Goal: Task Accomplishment & Management: Use online tool/utility

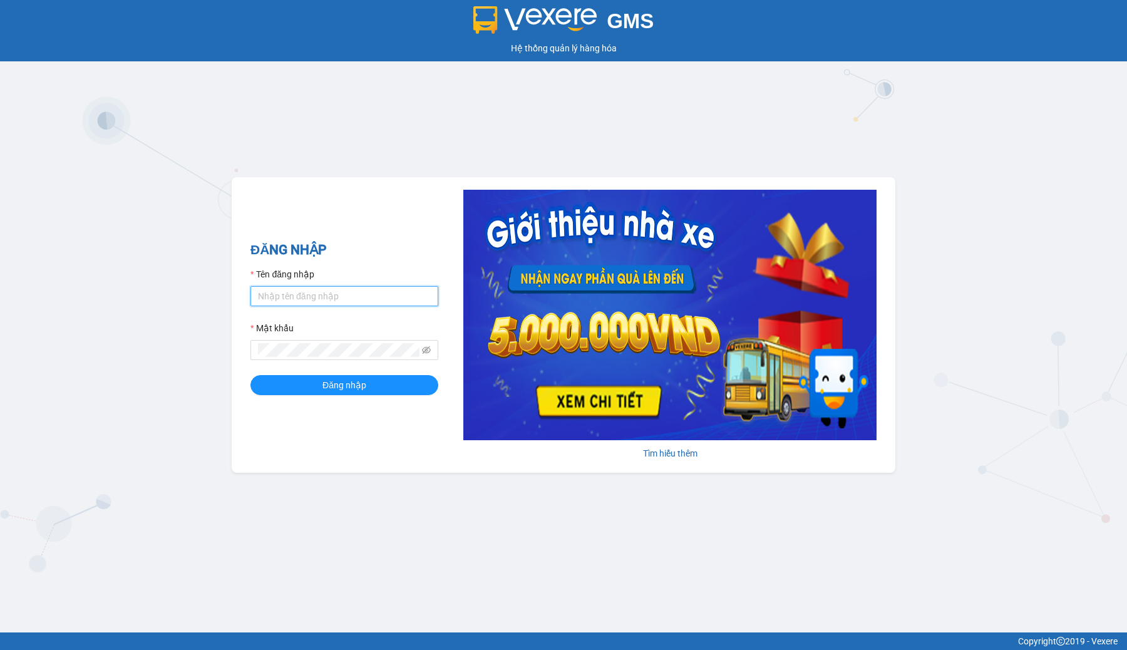
click at [381, 290] on input "Tên đăng nhập" at bounding box center [344, 296] width 188 height 20
type input "thaison.vxr"
click at [384, 379] on button "Đăng nhập" at bounding box center [344, 385] width 188 height 20
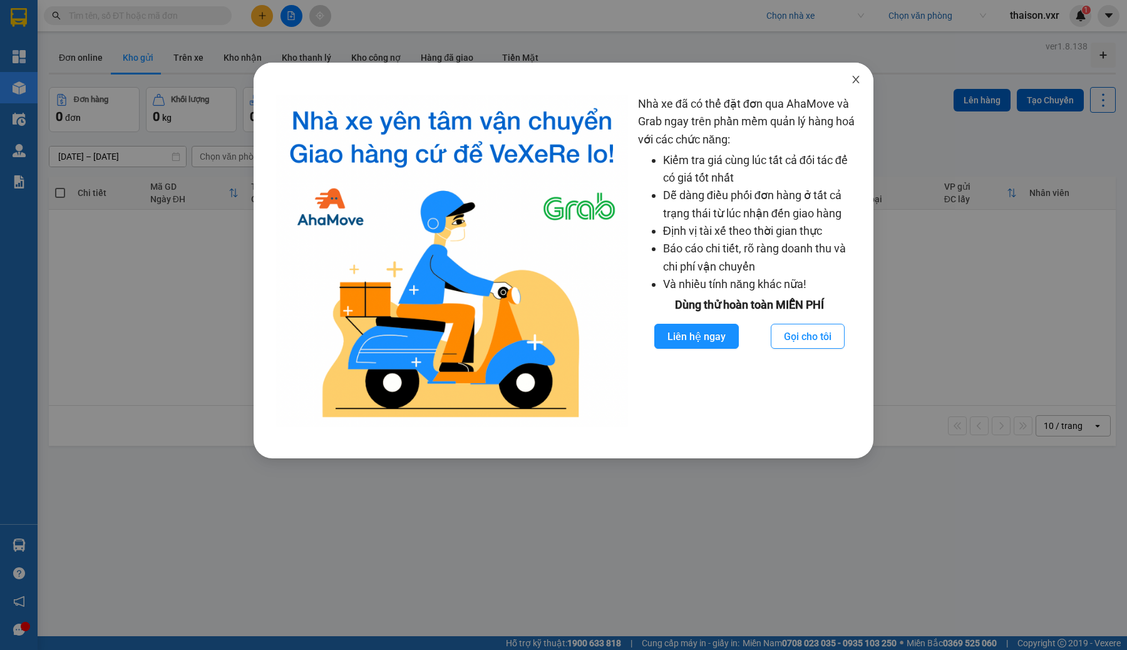
click at [856, 74] on span "Close" at bounding box center [855, 80] width 35 height 35
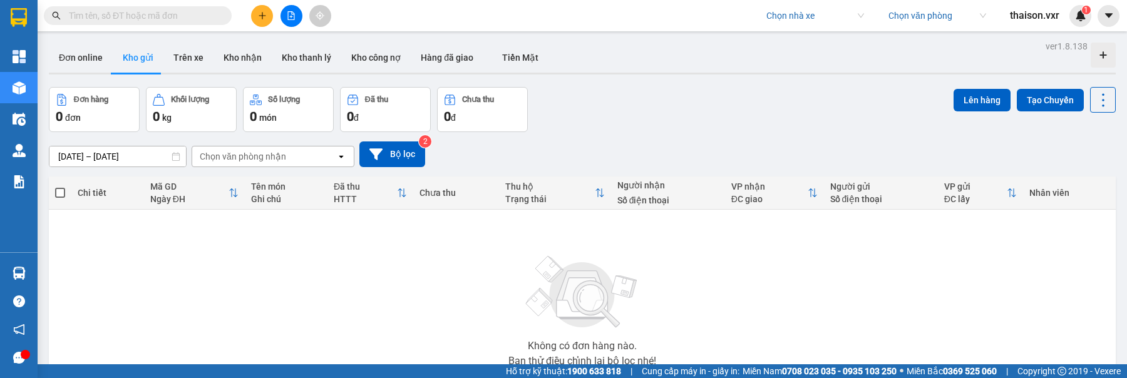
click at [854, 81] on body "Kết quả tìm kiếm ( 0 ) Bộ lọc No Data Chọn nhà xe Chọn văn phòng thaison.vxr 1 …" at bounding box center [563, 189] width 1127 height 378
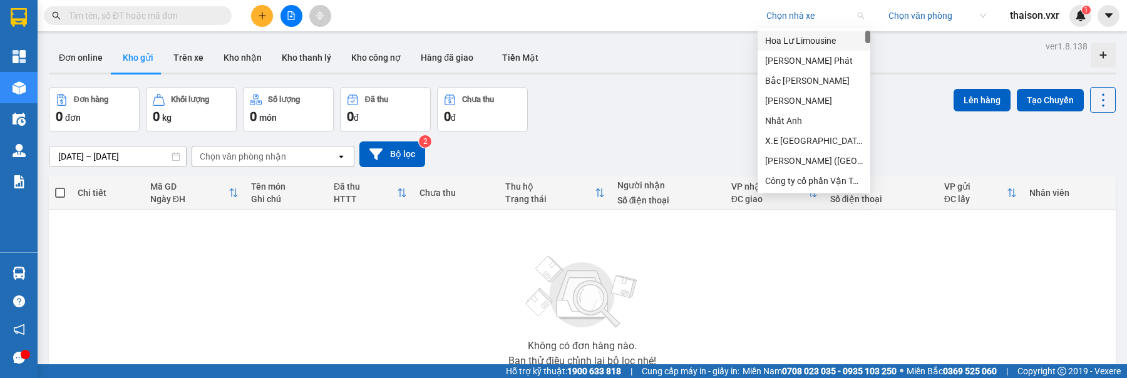
click at [823, 19] on input "search" at bounding box center [810, 15] width 89 height 19
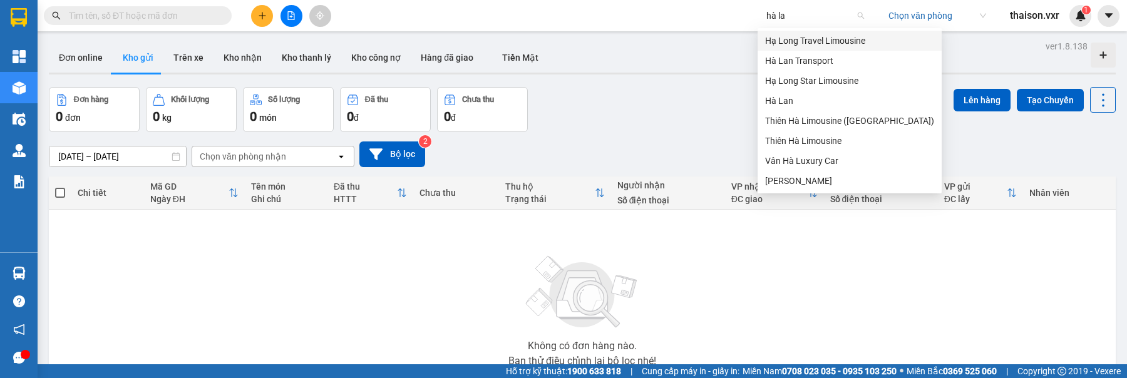
type input "hà lan"
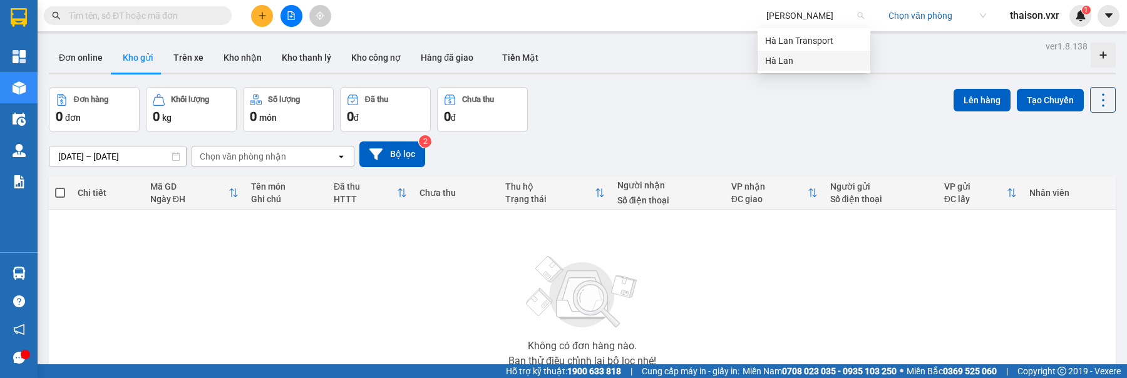
click at [836, 58] on div "Hà Lan" at bounding box center [814, 61] width 98 height 14
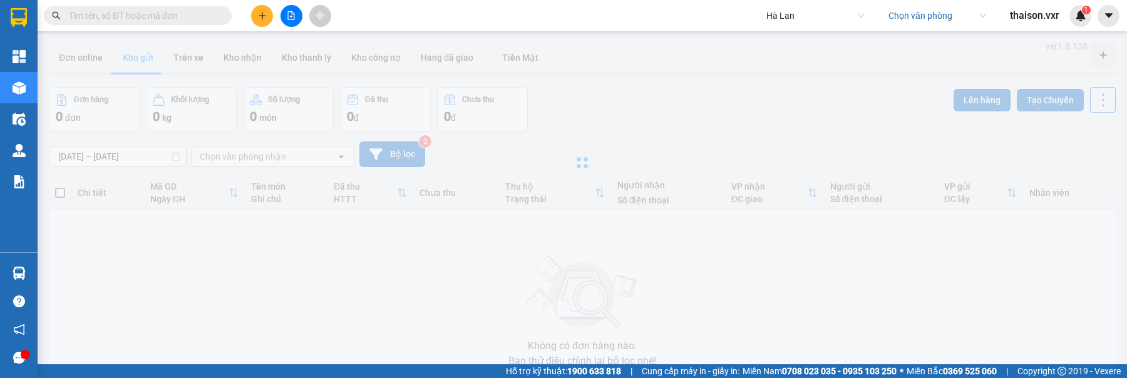
click at [917, 16] on input "search" at bounding box center [932, 15] width 89 height 19
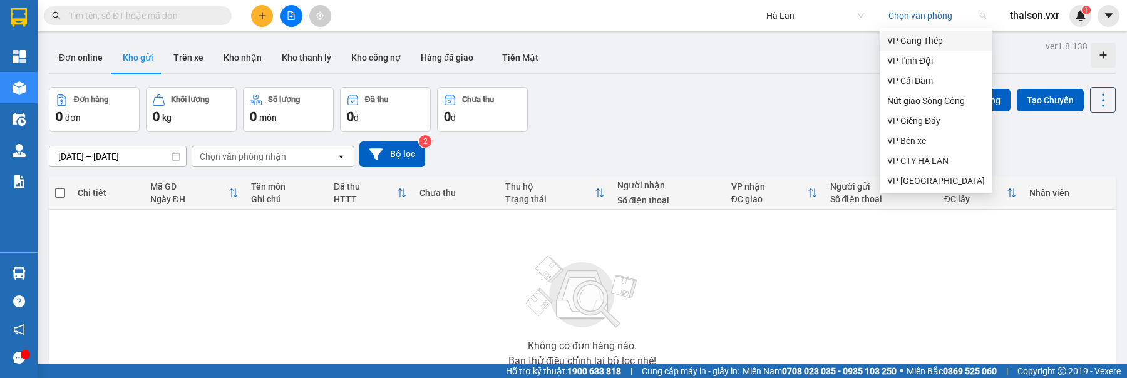
click at [906, 37] on div "VP Gang Thép" at bounding box center [936, 41] width 98 height 14
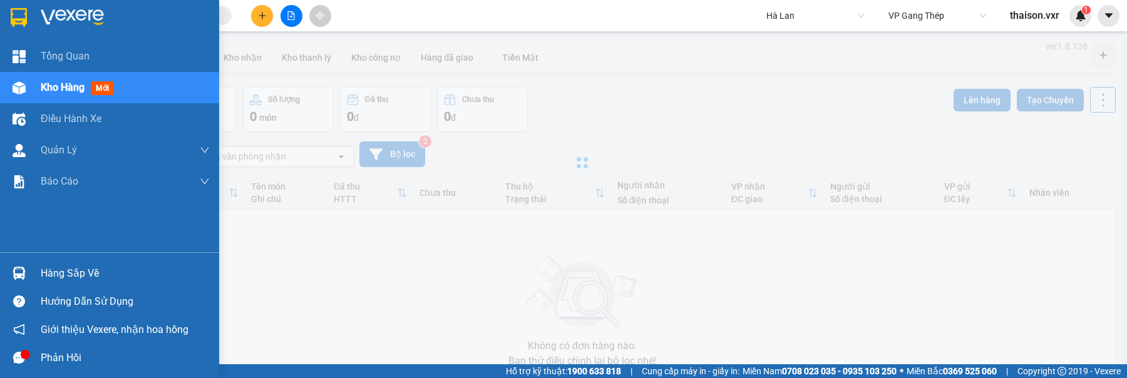
type input "02/07/2025 – 15/08/2025"
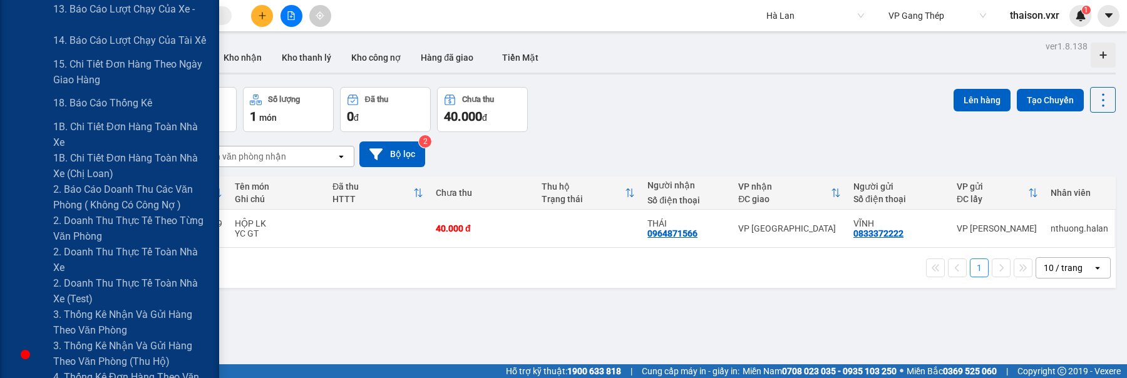
scroll to position [704, 0]
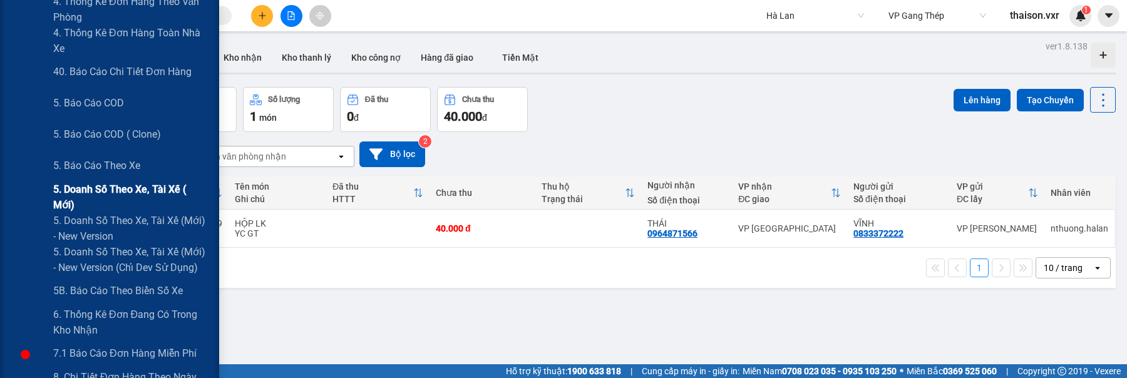
click at [146, 195] on span "5. Doanh số theo xe, tài xế ( mới)" at bounding box center [131, 197] width 156 height 31
